Goal: Task Accomplishment & Management: Manage account settings

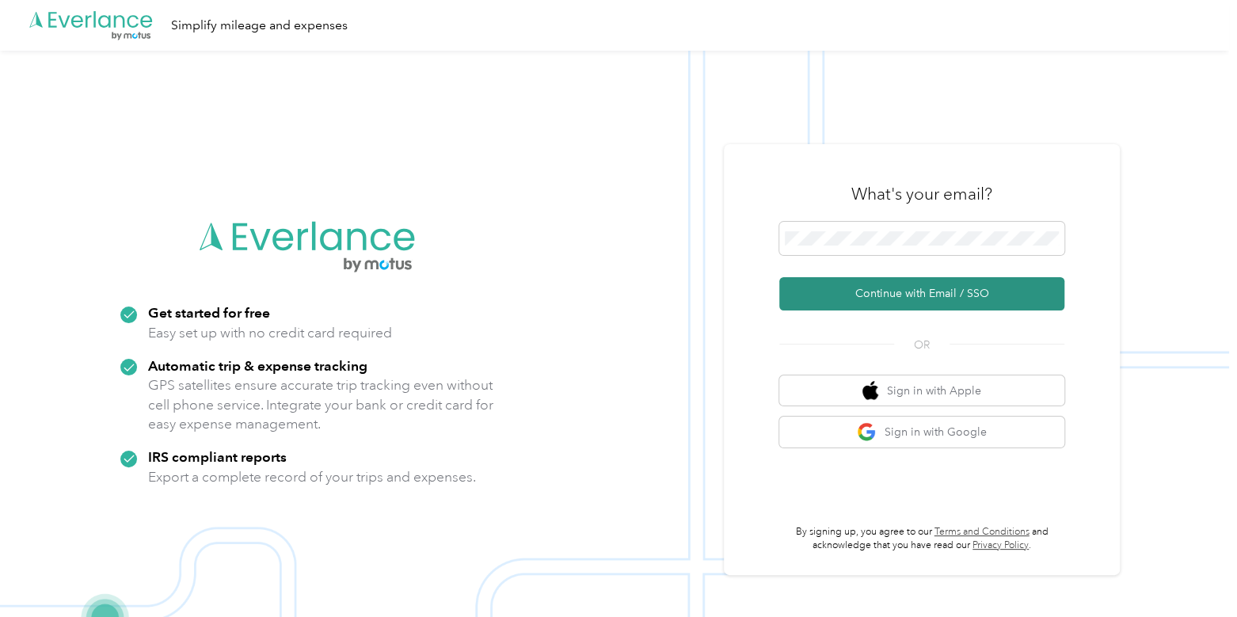
click at [914, 283] on button "Continue with Email / SSO" at bounding box center [922, 293] width 285 height 33
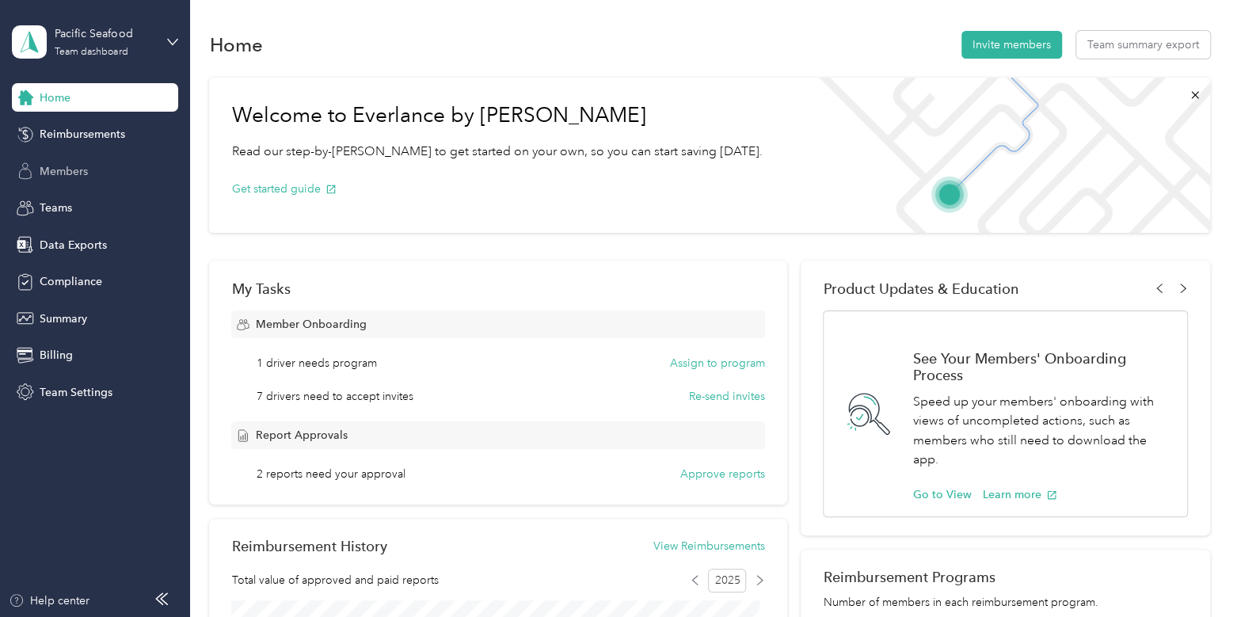
click at [115, 180] on div "Members" at bounding box center [95, 171] width 166 height 29
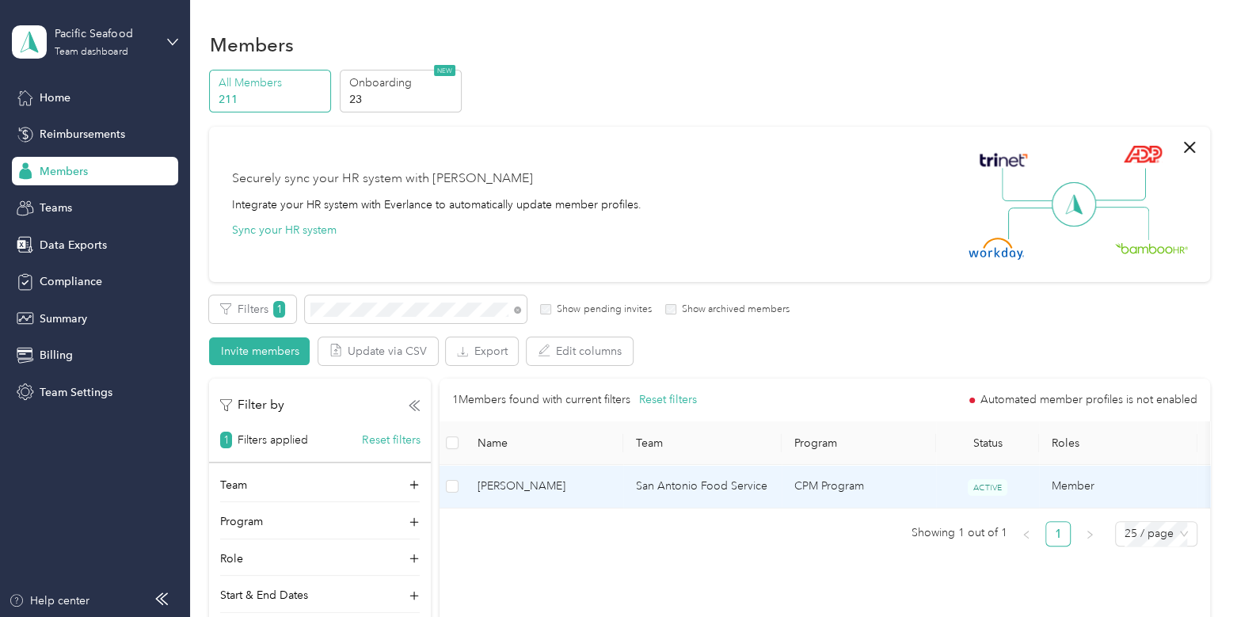
click at [554, 487] on span "[PERSON_NAME]" at bounding box center [544, 486] width 133 height 17
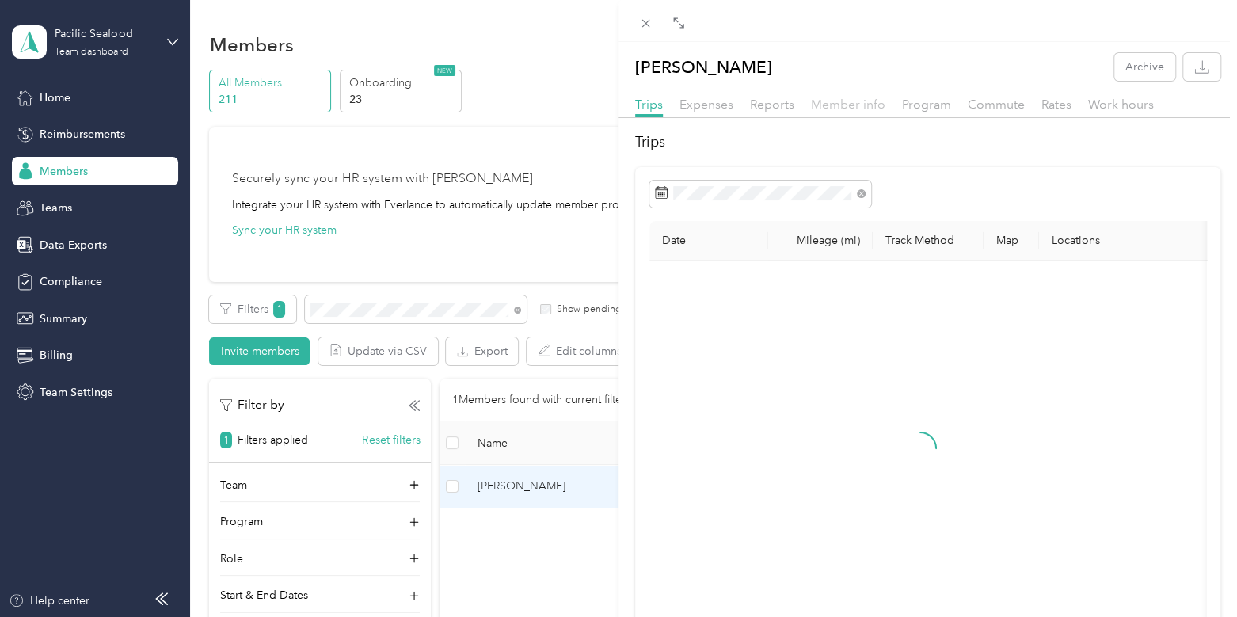
click at [849, 103] on span "Member info" at bounding box center [848, 104] width 74 height 15
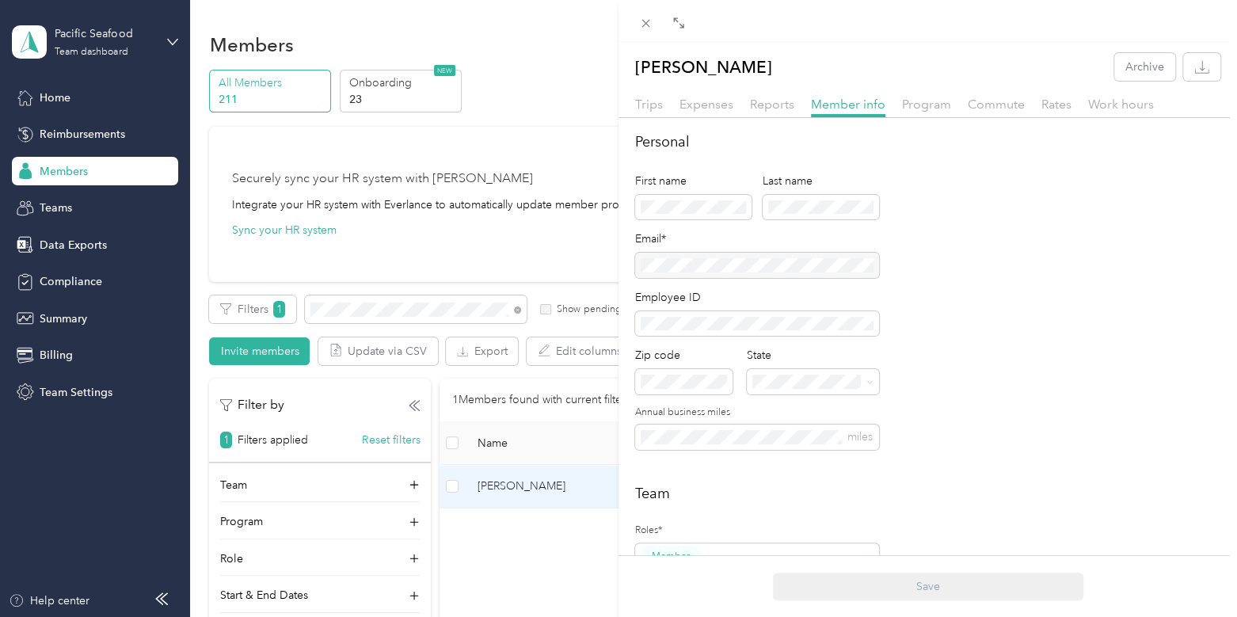
click at [856, 265] on div at bounding box center [757, 265] width 244 height 25
drag, startPoint x: 806, startPoint y: 75, endPoint x: 626, endPoint y: 77, distance: 179.8
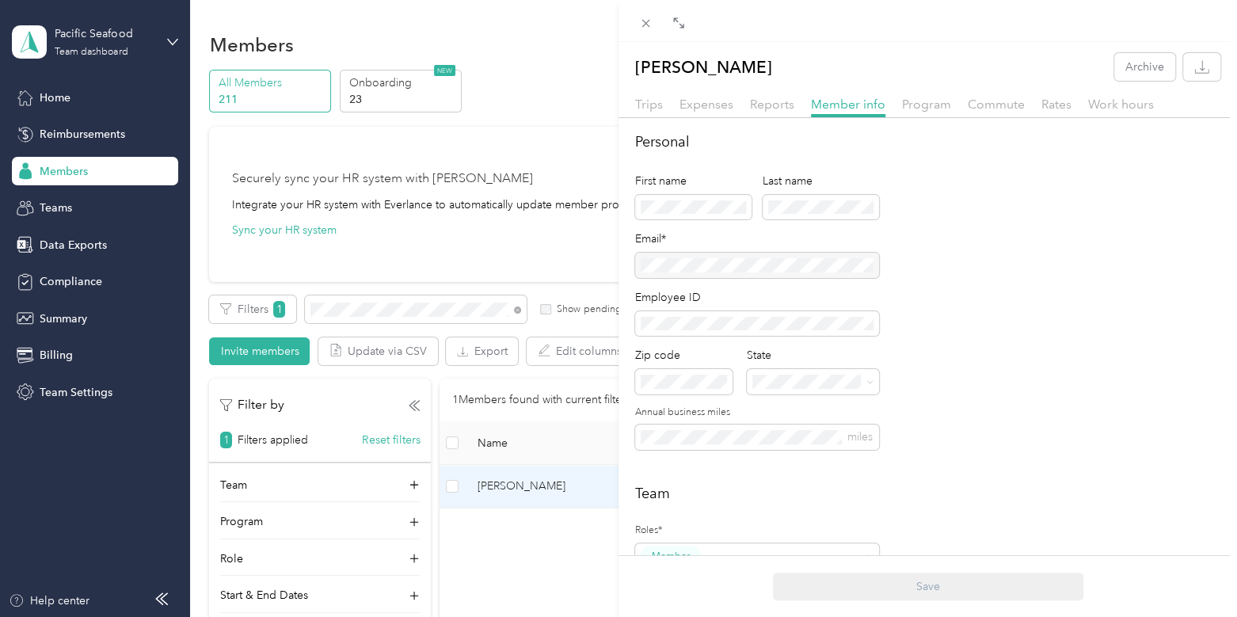
click at [626, 77] on div "[PERSON_NAME] Archive" at bounding box center [928, 67] width 619 height 28
copy p "[PERSON_NAME]"
click at [780, 107] on span "Reports" at bounding box center [772, 104] width 44 height 15
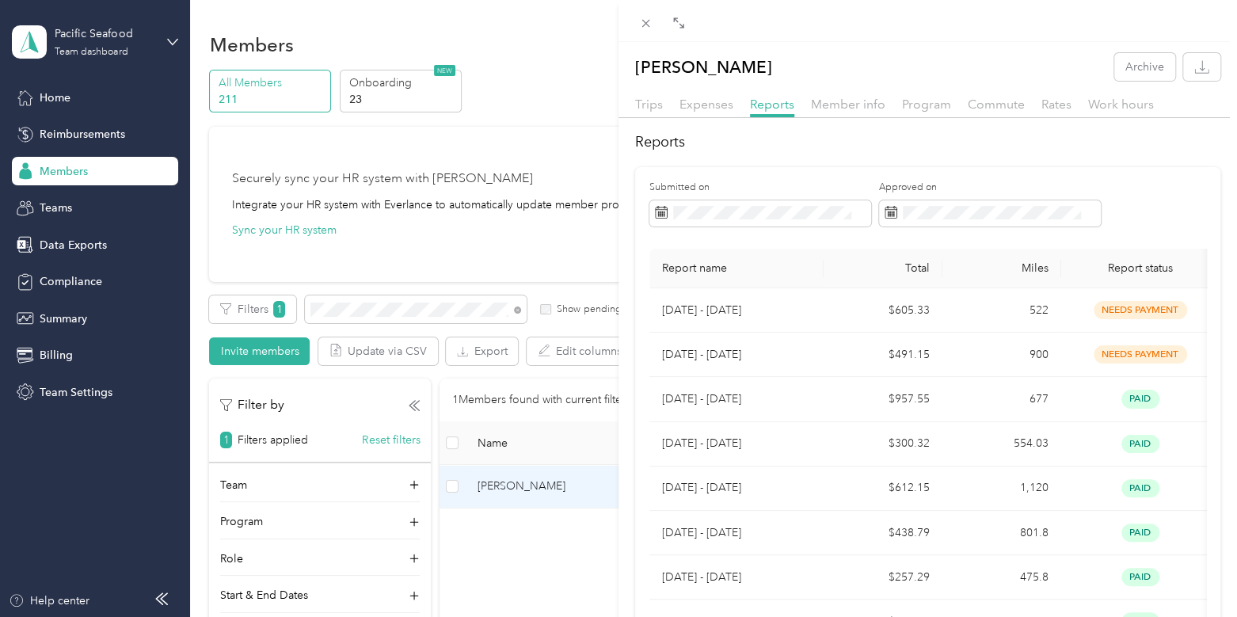
click at [100, 24] on div "[PERSON_NAME] Archive Trips Expenses Reports Member info Program Commute Rates …" at bounding box center [618, 308] width 1237 height 617
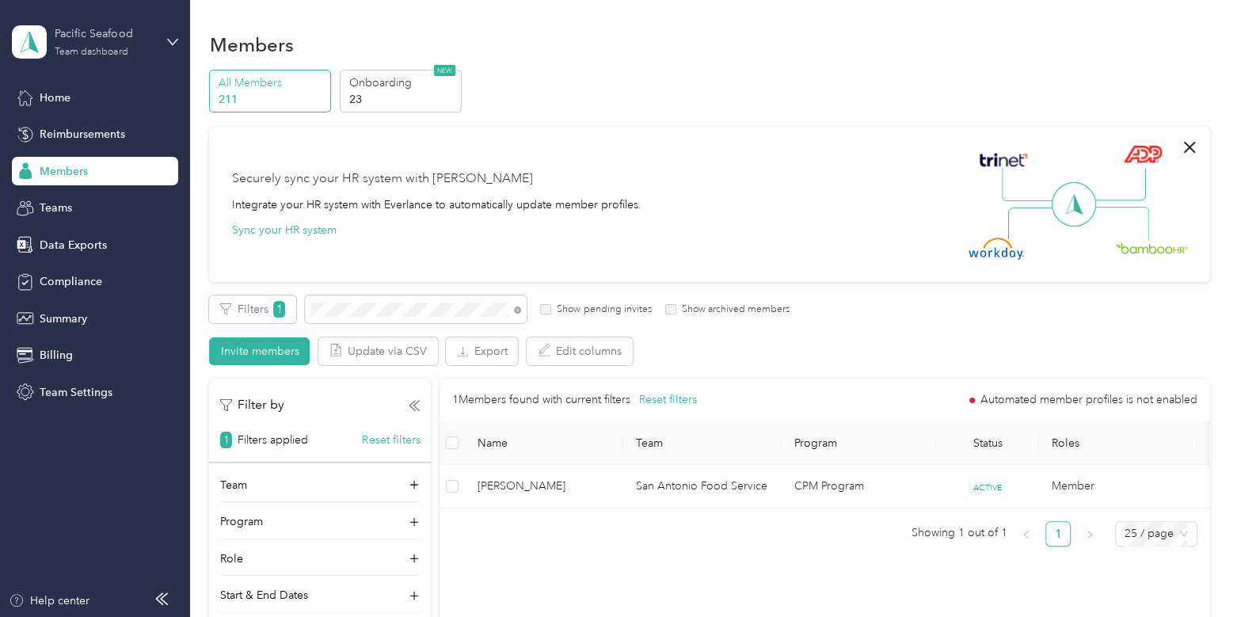
click at [116, 37] on div "Pacific Seafood" at bounding box center [104, 33] width 99 height 17
click at [81, 204] on div "Log out" at bounding box center [178, 203] width 311 height 28
